Goal: Find specific page/section: Find specific page/section

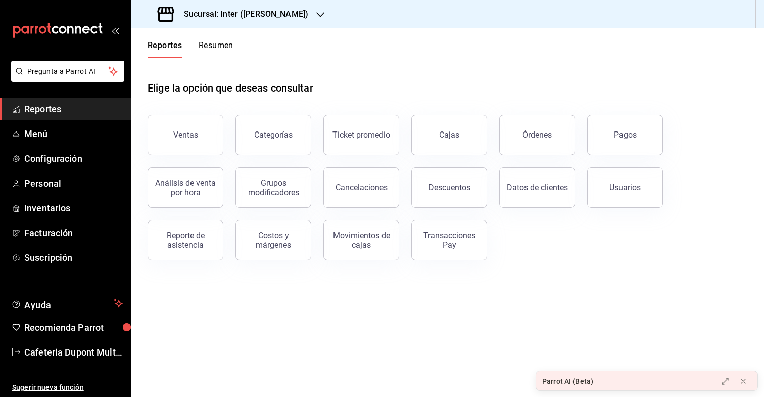
click at [241, 15] on h3 "Sucursal: Inter ([PERSON_NAME])" at bounding box center [242, 14] width 132 height 12
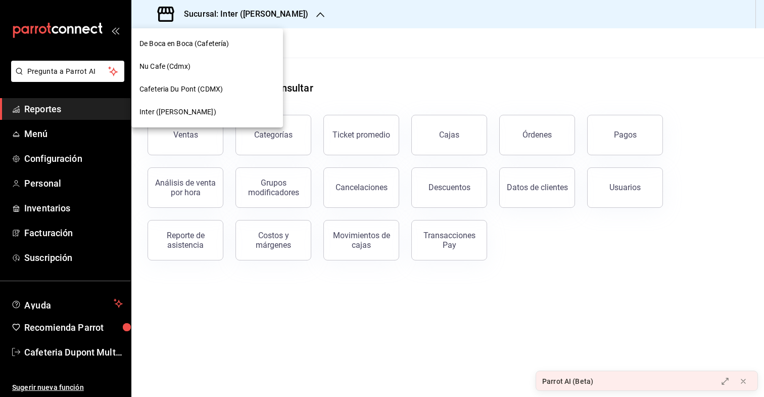
click at [215, 59] on div "Nu Cafe (Cdmx)" at bounding box center [207, 66] width 152 height 23
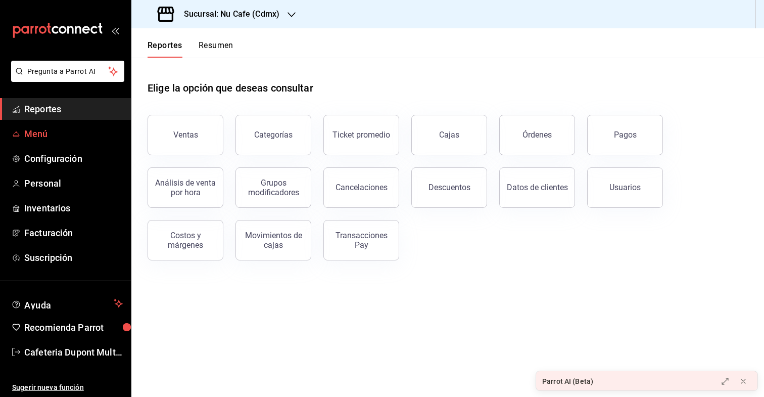
click at [53, 135] on span "Menú" at bounding box center [73, 134] width 99 height 14
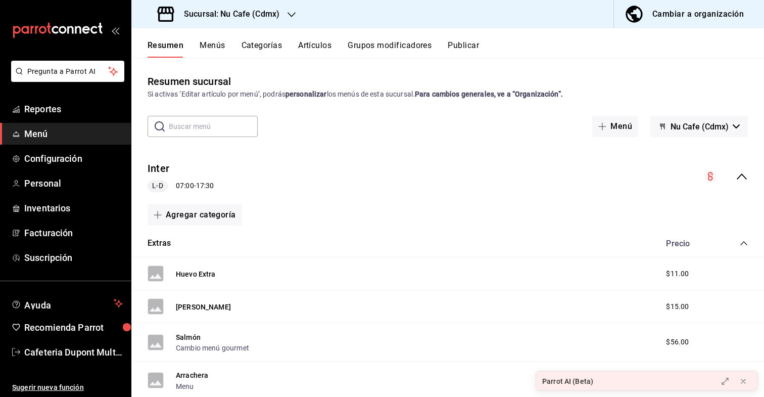
click at [302, 44] on button "Artículos" at bounding box center [314, 48] width 33 height 17
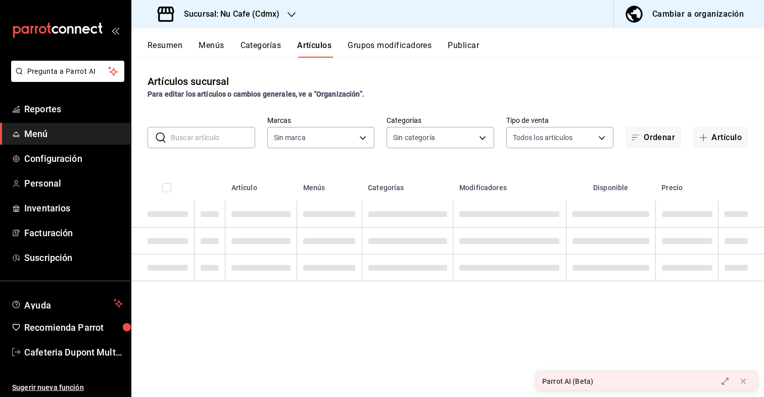
type input "0eed2892-7b63-413a-8f7e-1edbe76bc373"
type input "bff11573-8288-425e-8a69-b3f5f84299b1,f592ace0-87a9-4565-a19c-ed486b3f4afa,9f45e…"
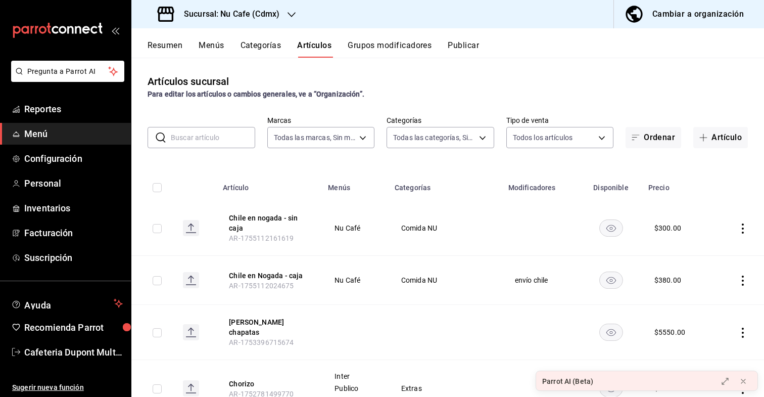
click at [197, 140] on input "text" at bounding box center [213, 137] width 84 height 20
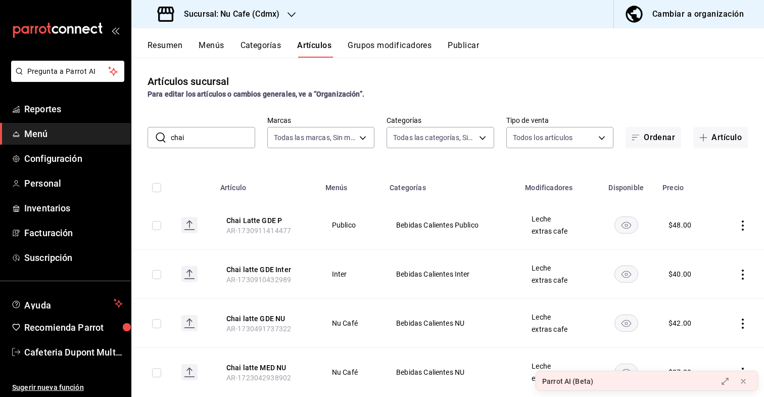
click at [235, 134] on input "chai" at bounding box center [213, 137] width 84 height 20
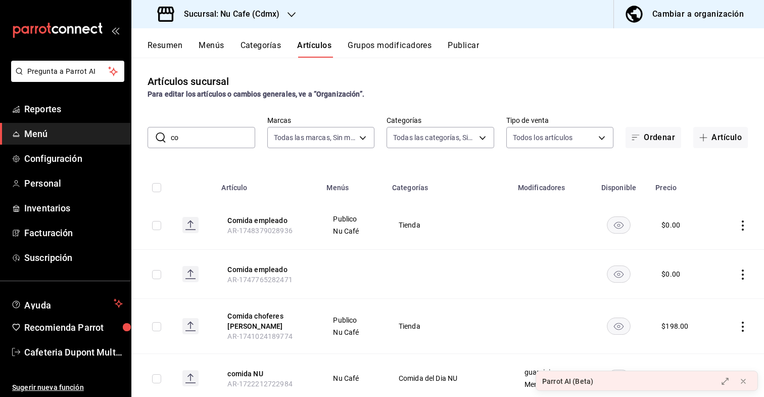
type input "c"
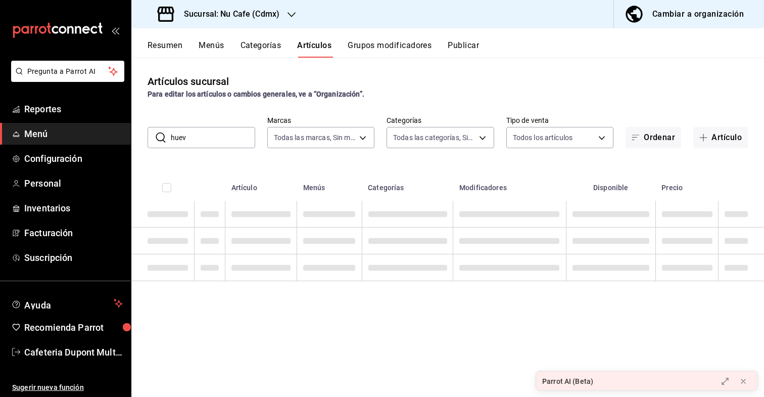
type input "huevo"
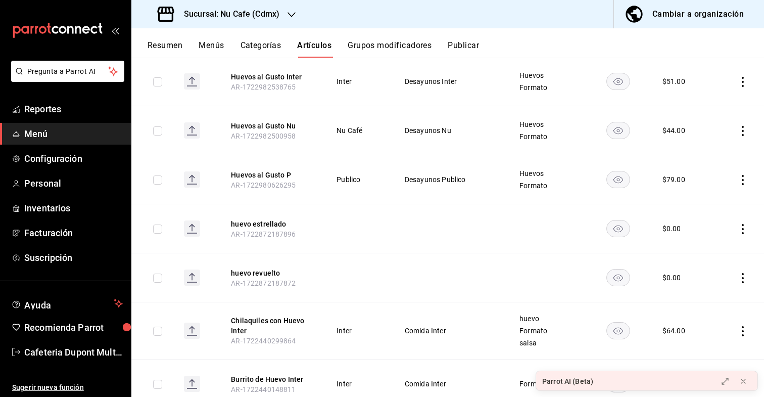
scroll to position [702, 0]
